Goal: Task Accomplishment & Management: Manage account settings

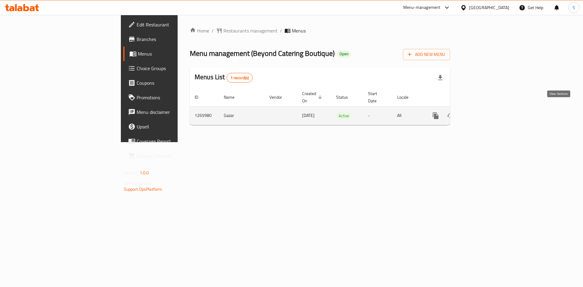
click at [483, 112] on icon "enhanced table" at bounding box center [479, 115] width 7 height 7
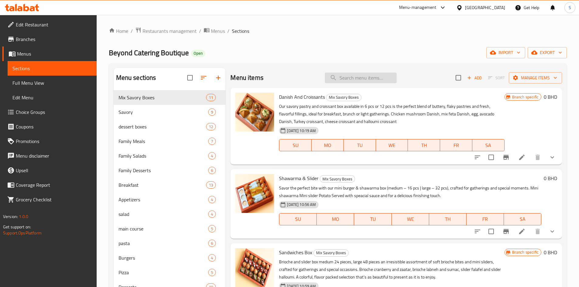
click at [369, 78] on input "search" at bounding box center [361, 78] width 72 height 11
paste input "Tart And Vol Au Vent"
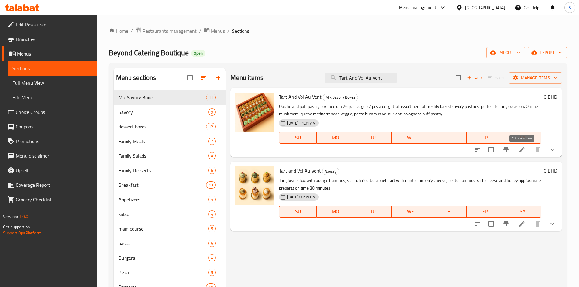
type input "Tart And Vol Au Vent"
click at [522, 151] on icon at bounding box center [521, 149] width 7 height 7
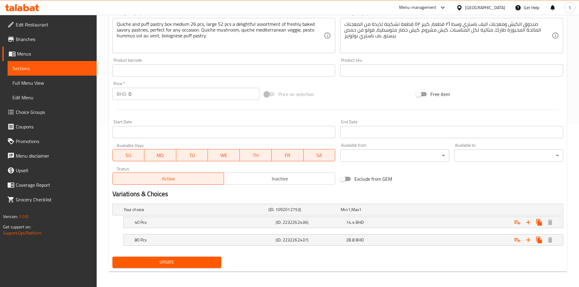
scroll to position [165, 0]
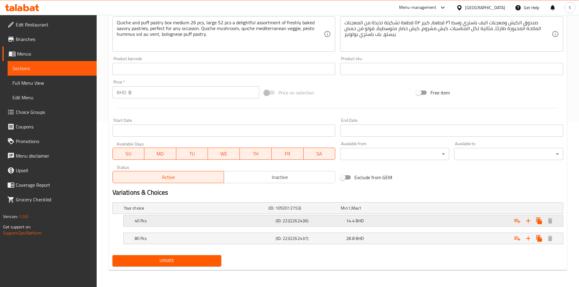
click at [242, 221] on h5 "40 Pcs" at bounding box center [204, 221] width 139 height 6
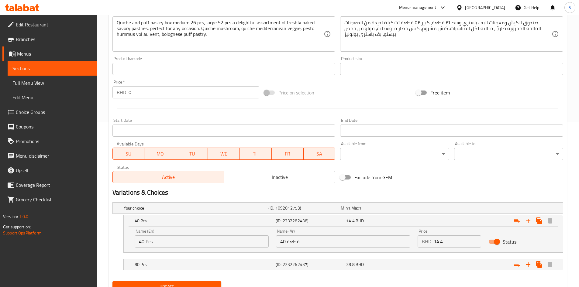
click at [160, 243] on input "40 Pcs" at bounding box center [202, 241] width 134 height 12
drag, startPoint x: 143, startPoint y: 242, endPoint x: 129, endPoint y: 242, distance: 14.3
click at [129, 242] on div "Name (En) 40 Pcs Name (En) Name (Ar) 40 قطعة Name (Ar) Price BHD 14.4 Price Sta…" at bounding box center [343, 240] width 439 height 26
type input "38 Pcs"
drag, startPoint x: 284, startPoint y: 242, endPoint x: 273, endPoint y: 244, distance: 11.1
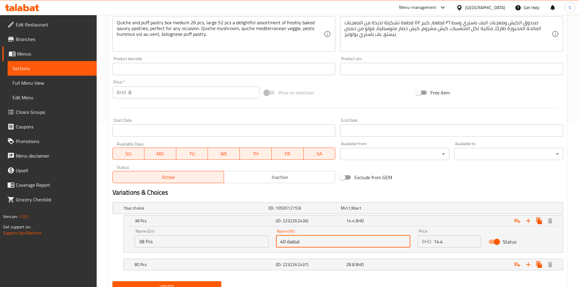
click at [273, 244] on div "Name (Ar) 40 قطعة Name (Ar)" at bounding box center [343, 238] width 142 height 26
type input "38 قطعة"
click at [259, 261] on div "80 Pcs (ID: 2232262437) 28.8 BHD" at bounding box center [344, 264] width 423 height 13
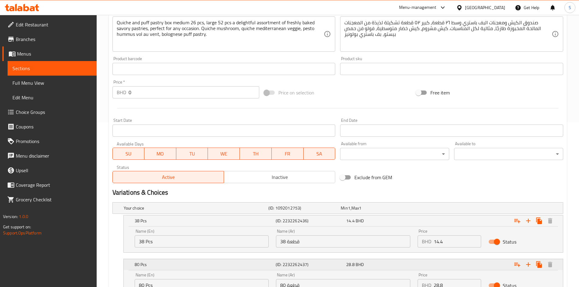
click at [258, 264] on h5 "80 Pcs" at bounding box center [204, 265] width 139 height 6
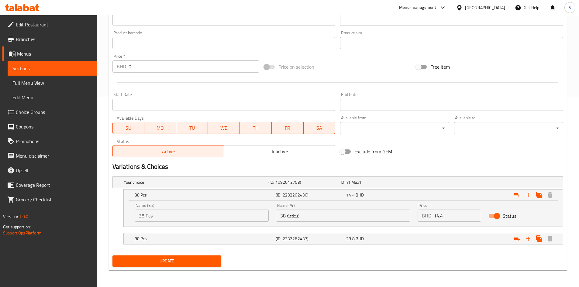
scroll to position [191, 0]
click at [243, 243] on div "80 Pcs (ID: 2232262437) 28.8 BHD" at bounding box center [344, 238] width 423 height 13
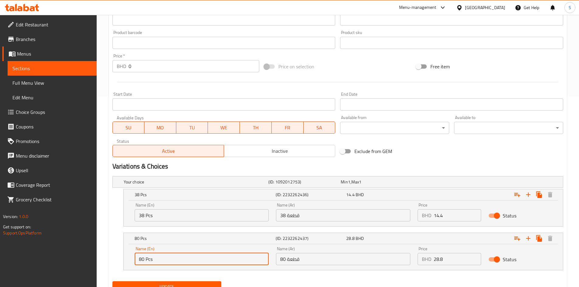
drag, startPoint x: 143, startPoint y: 259, endPoint x: 128, endPoint y: 260, distance: 15.2
click at [128, 260] on div "Name (En) 80 Pcs Name (En) Name (Ar) 80 قطعة Name (Ar) Price BHD 28.8 Price Sta…" at bounding box center [343, 257] width 439 height 26
type input "76 Pcs"
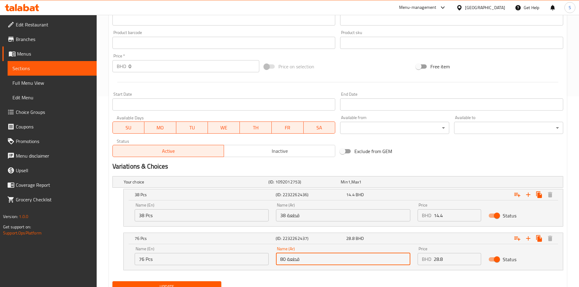
drag, startPoint x: 284, startPoint y: 259, endPoint x: 260, endPoint y: 262, distance: 24.5
click at [260, 262] on div "Name (En) 76 Pcs Name (En) Name (Ar) 80 قطعة Name (Ar) Price BHD 28.8 Price Sta…" at bounding box center [343, 256] width 424 height 26
type input "76 قطعة"
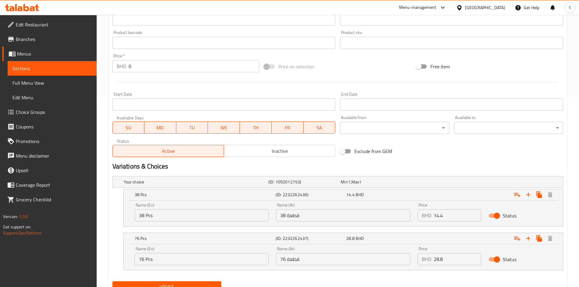
click at [263, 278] on div "Your choice (ID: 1092012753) Min 1 , Max 1 Name (En) Your choice Name (En) Name…" at bounding box center [337, 226] width 455 height 105
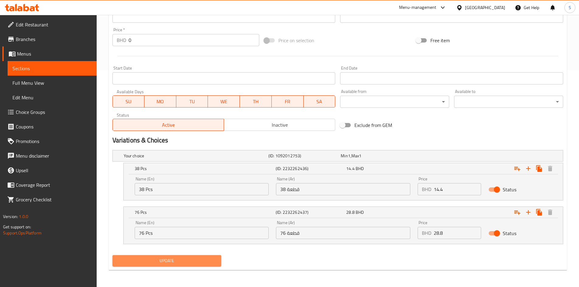
click at [194, 260] on span "Update" at bounding box center [166, 261] width 99 height 8
